Goal: Navigation & Orientation: Find specific page/section

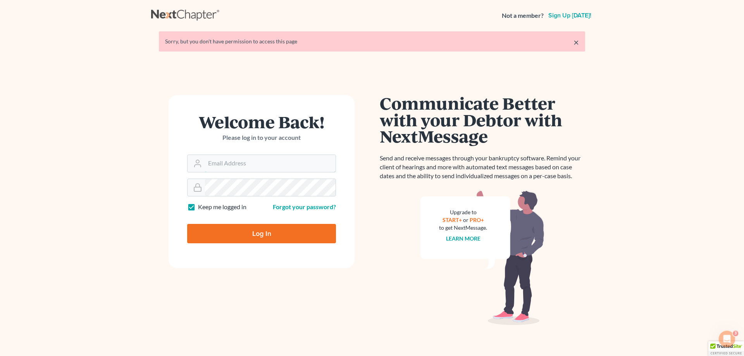
type input "[EMAIL_ADDRESS][DOMAIN_NAME]"
click at [259, 229] on input "Log In" at bounding box center [261, 233] width 149 height 19
type input "Thinking..."
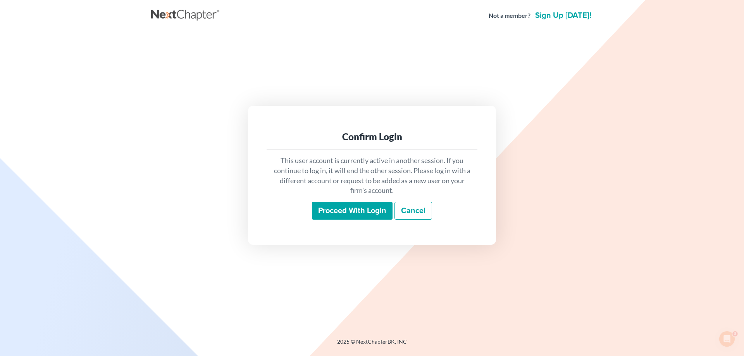
click at [317, 214] on input "Proceed with login" at bounding box center [352, 211] width 81 height 18
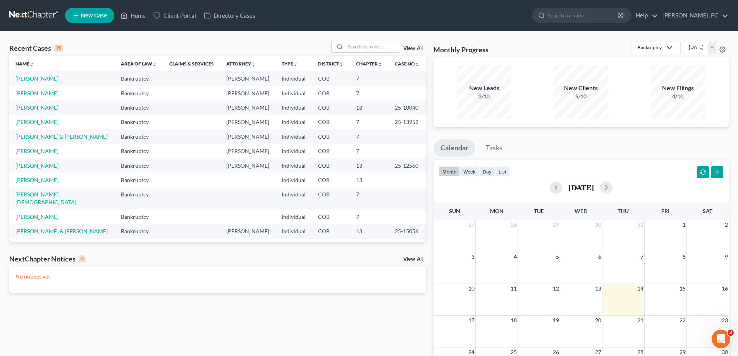
click at [411, 49] on link "View All" at bounding box center [412, 48] width 19 height 5
